Goal: Navigation & Orientation: Find specific page/section

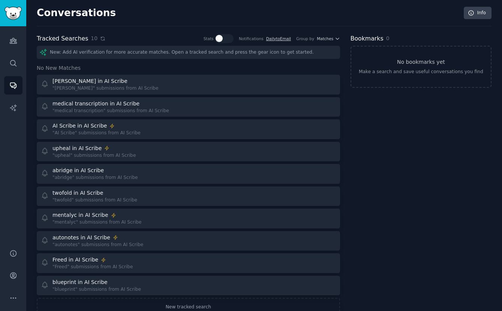
click at [101, 41] on icon at bounding box center [102, 38] width 5 height 5
click at [101, 37] on icon at bounding box center [102, 38] width 3 height 3
click at [102, 38] on div "Tracked Searches 10 Stats Notifications Daily to Email Group by Matches" at bounding box center [188, 38] width 303 height 9
click at [101, 39] on icon at bounding box center [102, 38] width 5 height 5
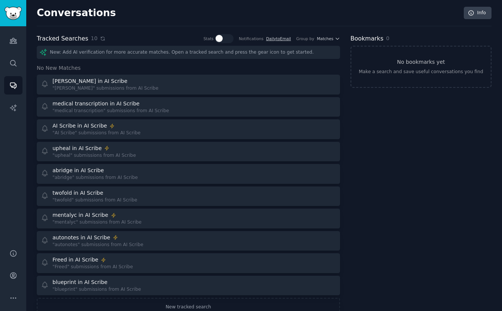
click at [100, 38] on icon at bounding box center [102, 38] width 5 height 5
click at [100, 39] on icon at bounding box center [102, 38] width 5 height 5
click at [100, 41] on icon at bounding box center [102, 38] width 5 height 5
click at [100, 38] on icon at bounding box center [102, 38] width 5 height 5
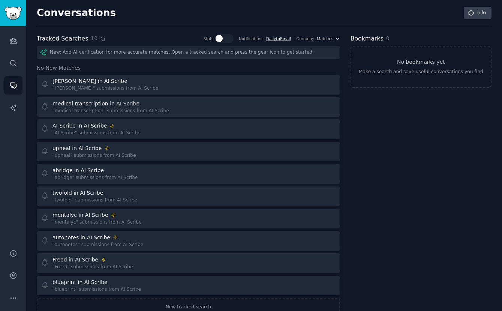
click at [100, 37] on icon at bounding box center [102, 38] width 5 height 5
click at [101, 40] on icon at bounding box center [102, 38] width 5 height 5
